Goal: Find specific page/section: Find specific page/section

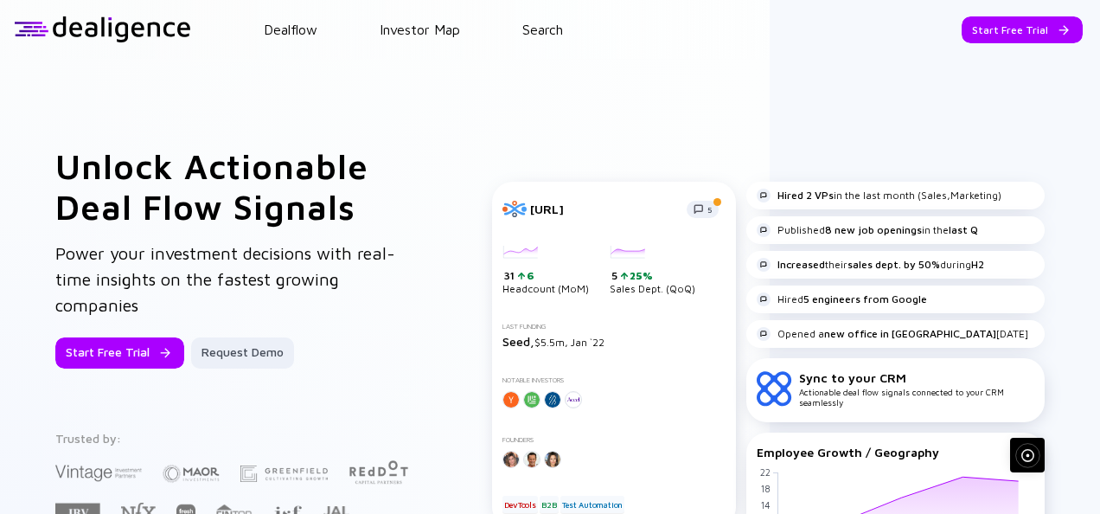
click at [551, 43] on header "Dealflow Investor Map Search Start Free Trial Dealflow Investor Map Start Free …" at bounding box center [550, 29] width 1100 height 59
click at [557, 19] on header "Dealflow Investor Map Search Start Free Trial Dealflow Investor Map Start Free …" at bounding box center [550, 29] width 1100 height 59
click at [555, 25] on link "Search" at bounding box center [543, 30] width 41 height 16
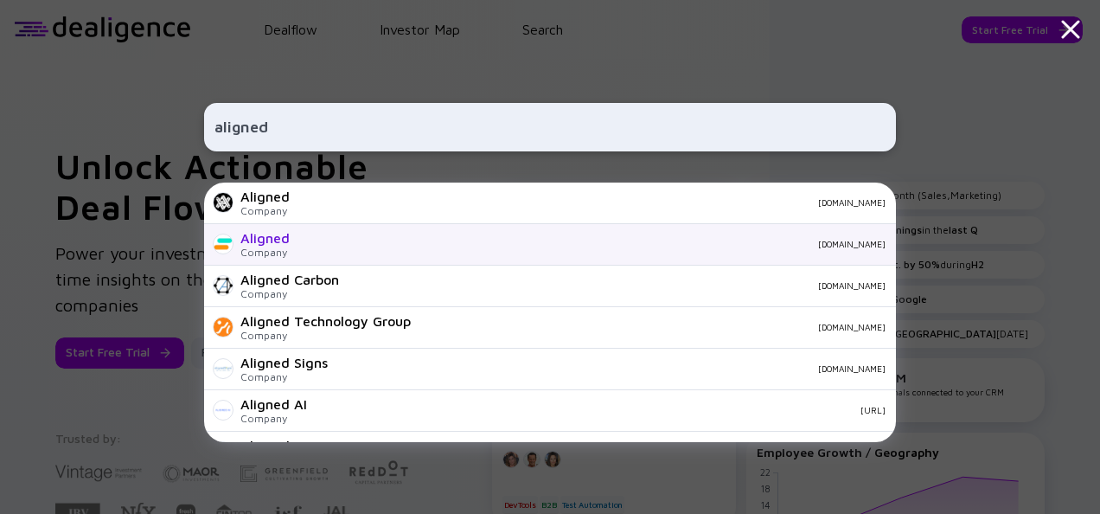
type input "aligned"
click at [419, 241] on div "[DOMAIN_NAME]" at bounding box center [595, 244] width 582 height 10
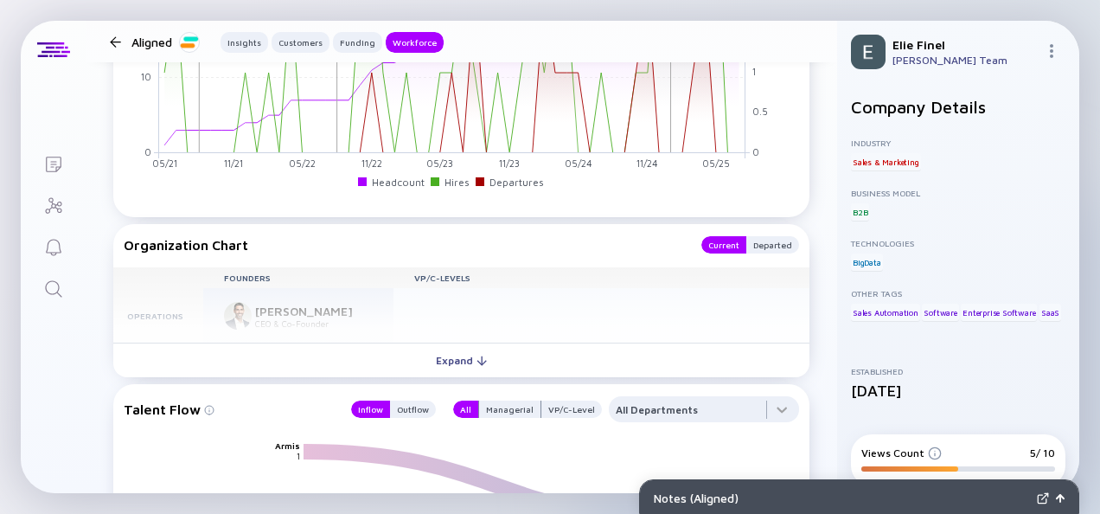
scroll to position [1990, 0]
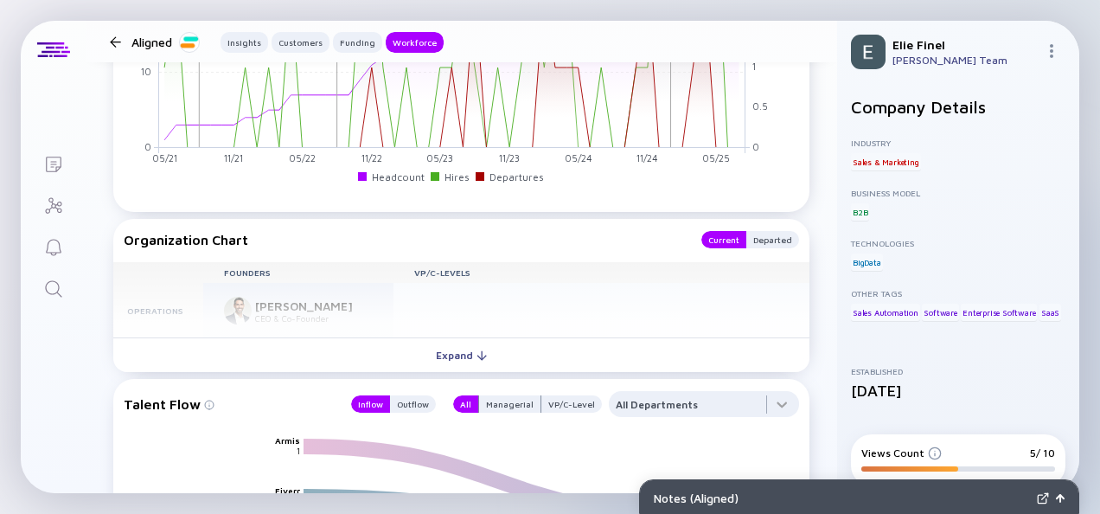
click at [327, 350] on button "Expand" at bounding box center [461, 354] width 696 height 35
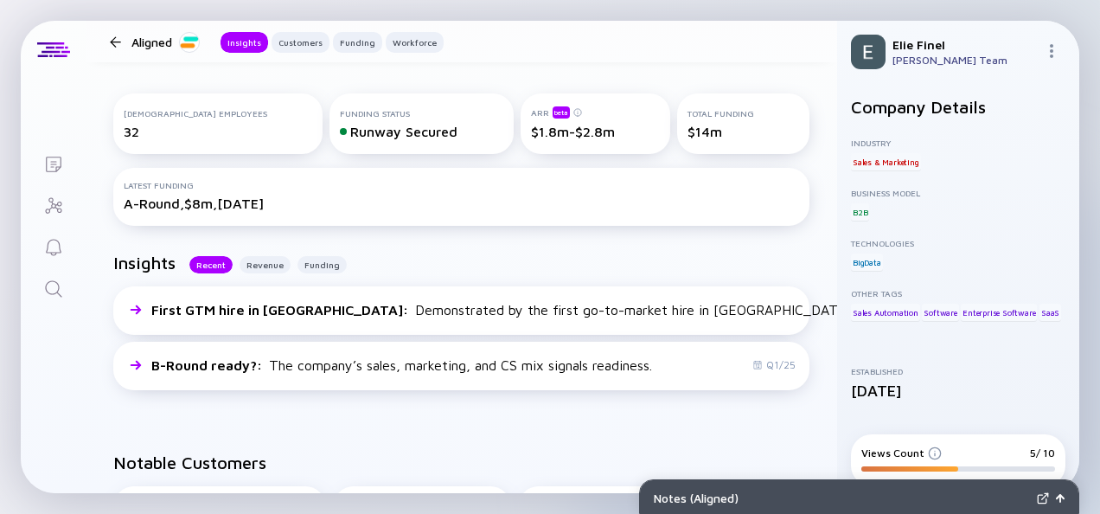
scroll to position [0, 0]
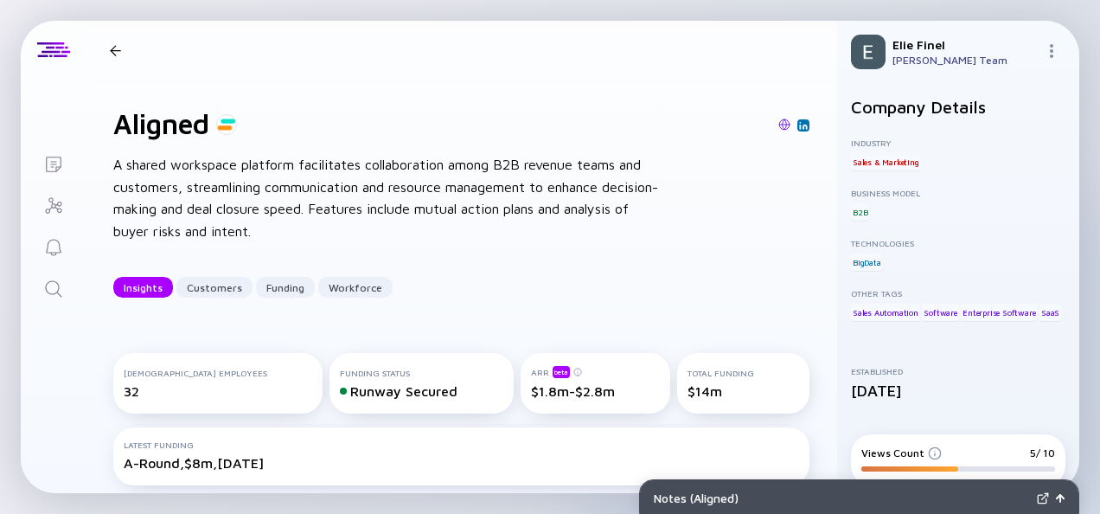
click at [619, 110] on div "Aligned" at bounding box center [461, 123] width 696 height 33
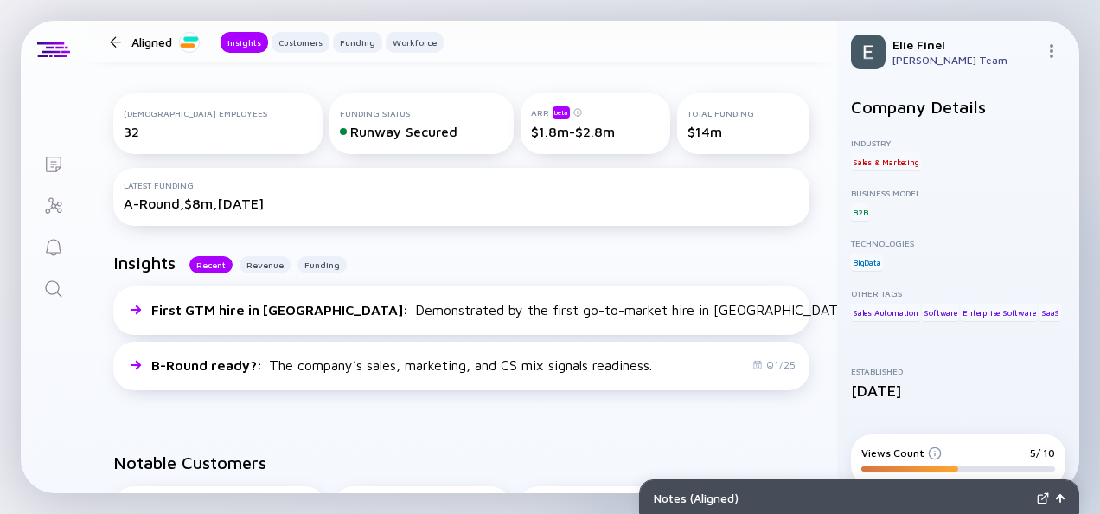
scroll to position [117, 0]
